Goal: Navigation & Orientation: Find specific page/section

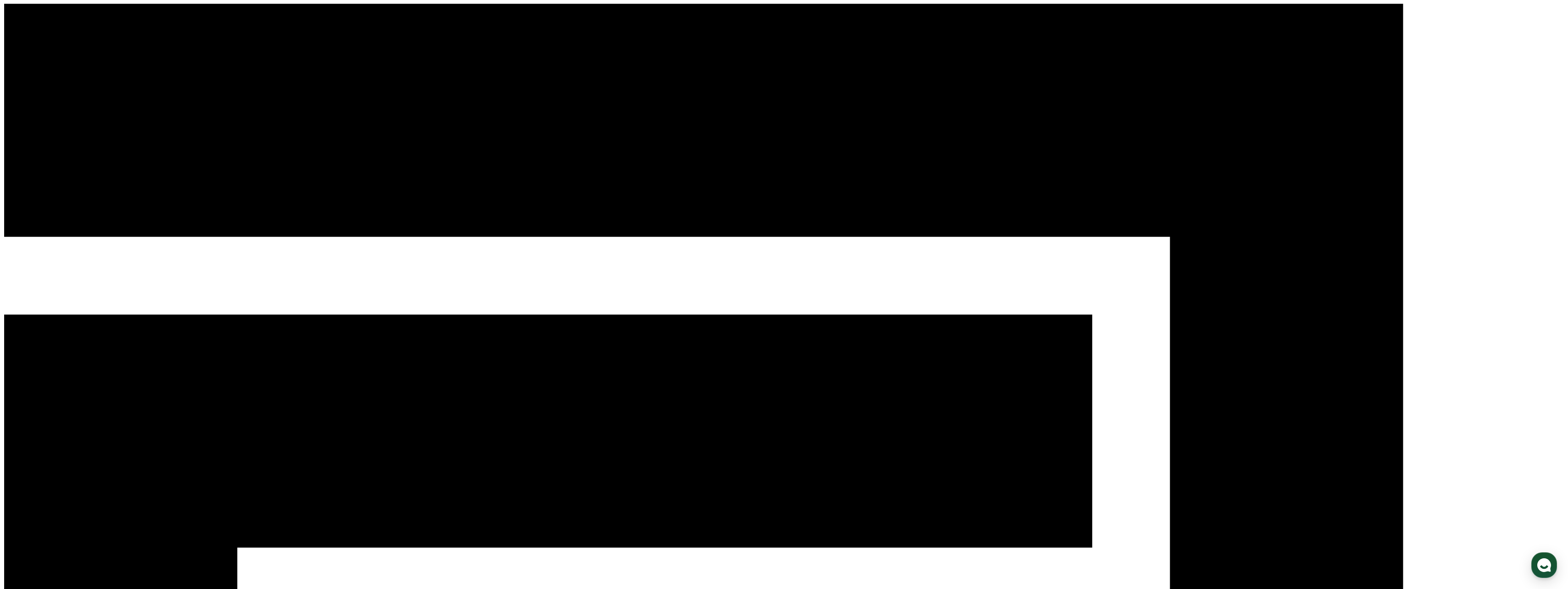
select select "**********"
drag, startPoint x: 698, startPoint y: 114, endPoint x: 687, endPoint y: 114, distance: 11.0
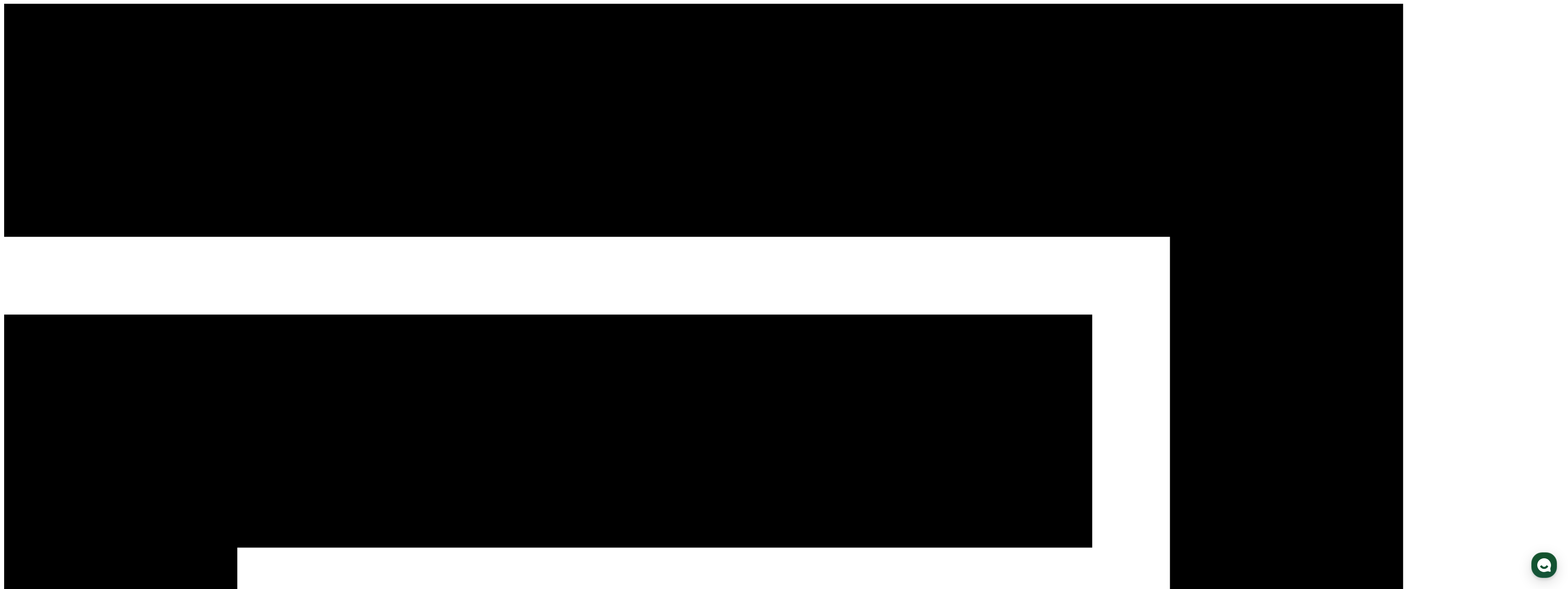
drag, startPoint x: 687, startPoint y: 114, endPoint x: 615, endPoint y: 133, distance: 74.5
drag, startPoint x: 612, startPoint y: 113, endPoint x: 599, endPoint y: 113, distance: 13.0
drag, startPoint x: 733, startPoint y: 319, endPoint x: 728, endPoint y: 319, distance: 5.0
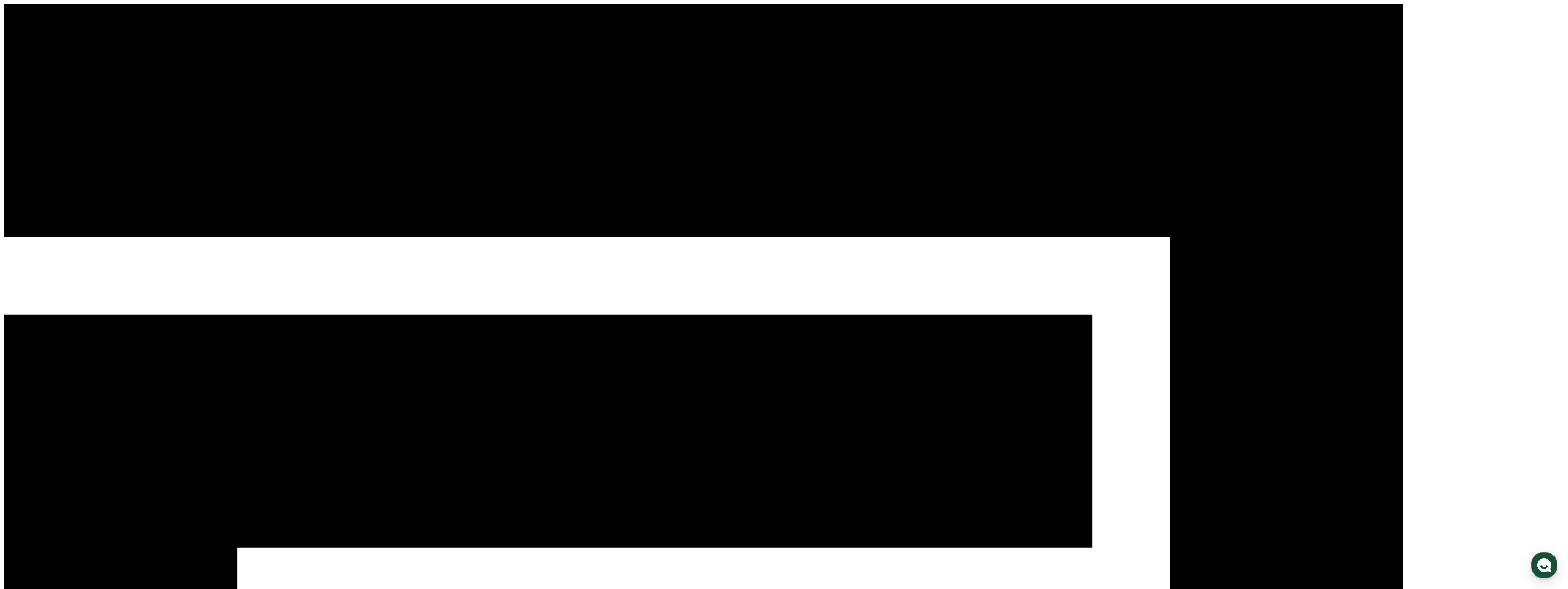
drag, startPoint x: 1366, startPoint y: 61, endPoint x: 1397, endPoint y: 13, distance: 57.1
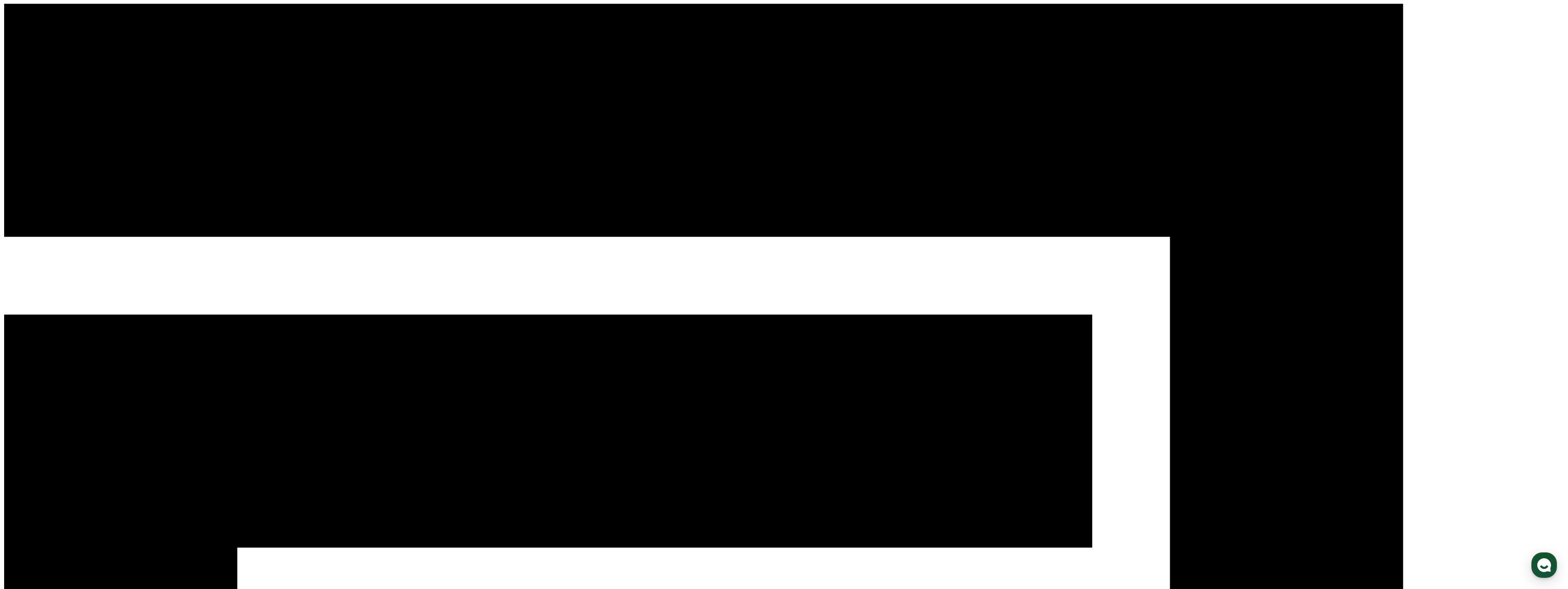
select select "**********"
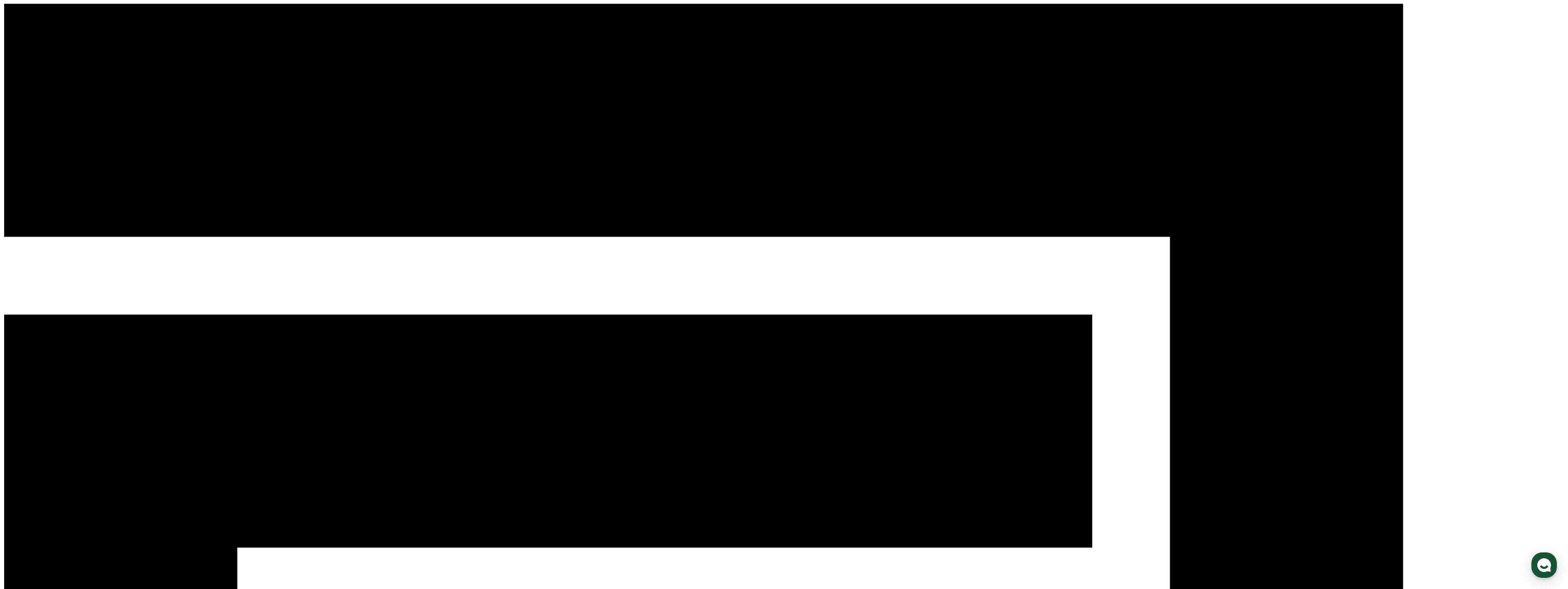
drag, startPoint x: 861, startPoint y: 88, endPoint x: 845, endPoint y: 89, distance: 16.0
drag, startPoint x: 1216, startPoint y: 271, endPoint x: 1205, endPoint y: 271, distance: 11.0
drag, startPoint x: 1205, startPoint y: 271, endPoint x: 1194, endPoint y: 271, distance: 11.0
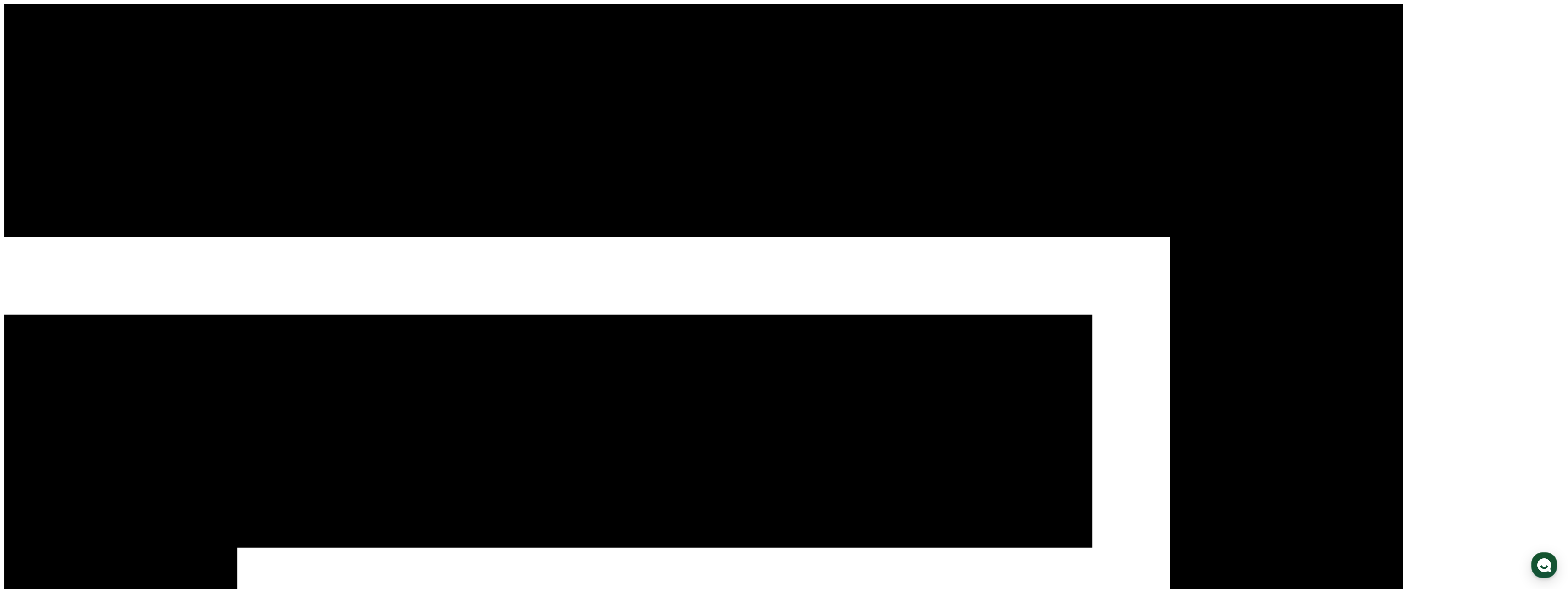
drag, startPoint x: 1194, startPoint y: 271, endPoint x: 1188, endPoint y: 270, distance: 6.1
